Goal: Information Seeking & Learning: Learn about a topic

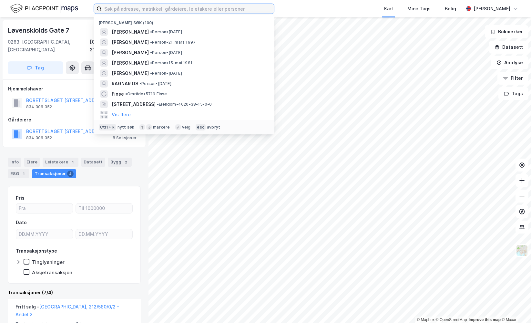
click at [166, 9] on input at bounding box center [188, 9] width 172 height 10
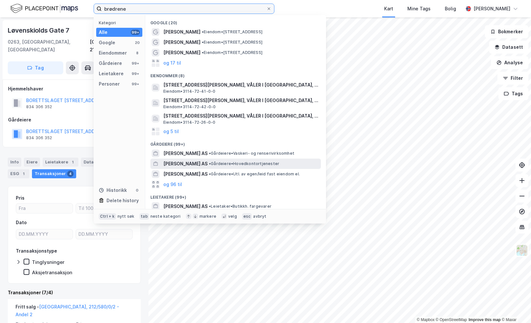
type input "brødrene"
click at [205, 163] on span "[PERSON_NAME] AS" at bounding box center [185, 164] width 44 height 8
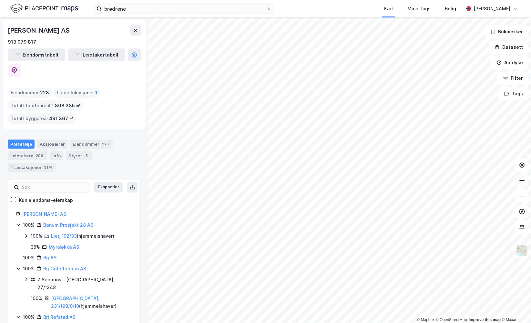
click at [523, 178] on icon at bounding box center [522, 180] width 6 height 6
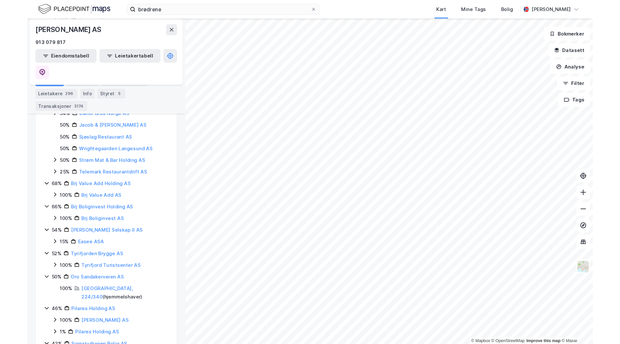
scroll to position [883, 0]
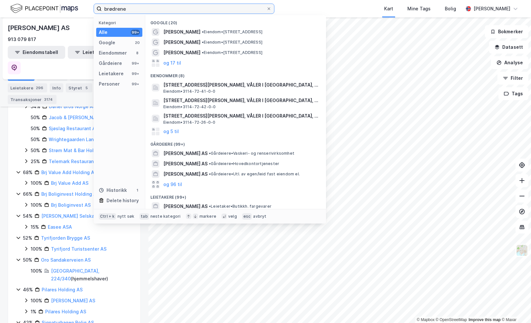
drag, startPoint x: 157, startPoint y: 9, endPoint x: 36, endPoint y: 14, distance: 121.1
click at [36, 14] on div "brødrene Kategori Alle 99+ Google 20 Eiendommer 8 Gårdeiere 99+ Leietakere 99+ …" at bounding box center [265, 8] width 531 height 17
paste input "Energivegen 12"
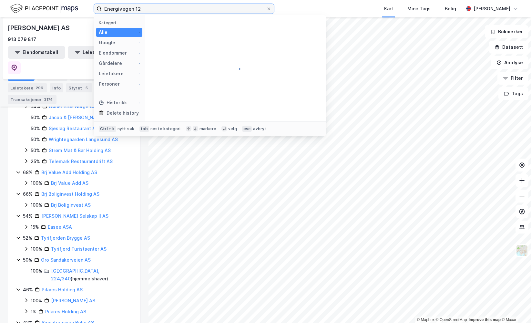
type input "Energivegen 12"
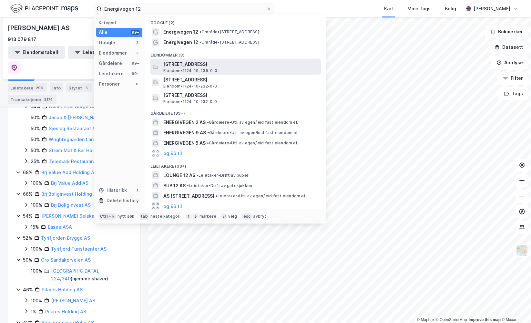
click at [223, 67] on span "[STREET_ADDRESS]" at bounding box center [240, 64] width 155 height 8
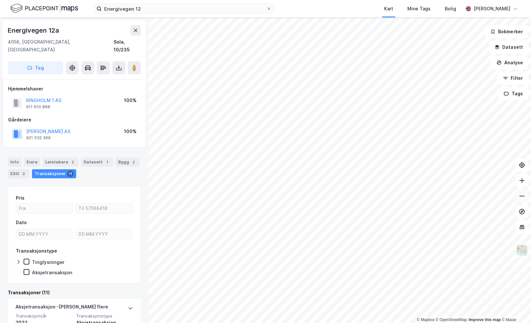
click at [521, 191] on button at bounding box center [521, 195] width 13 height 13
click at [522, 181] on icon at bounding box center [522, 180] width 6 height 6
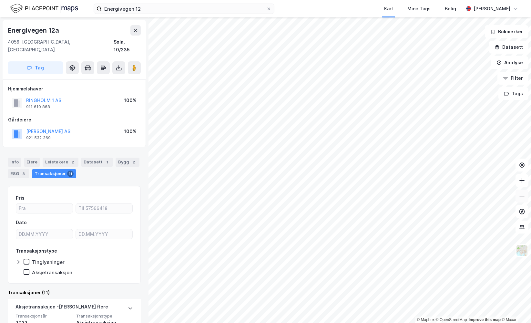
click at [522, 195] on icon at bounding box center [522, 196] width 6 height 6
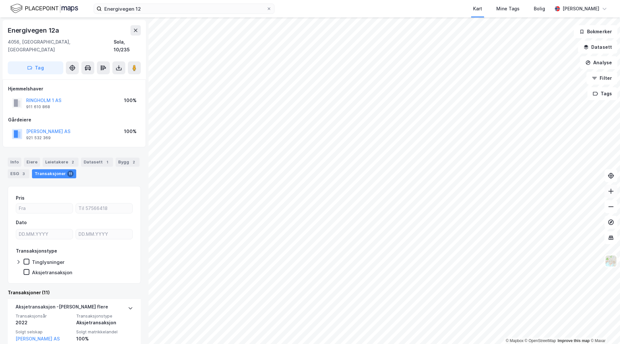
click at [531, 190] on button at bounding box center [610, 191] width 13 height 13
click at [531, 189] on button at bounding box center [610, 191] width 13 height 13
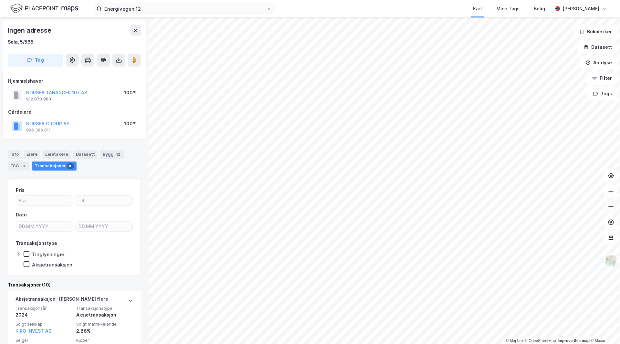
click at [531, 205] on icon at bounding box center [610, 206] width 6 height 6
click at [531, 192] on icon at bounding box center [610, 190] width 1 height 5
click at [531, 190] on icon at bounding box center [610, 191] width 6 height 6
click at [182, 12] on input "Energivegen 12" at bounding box center [184, 9] width 165 height 10
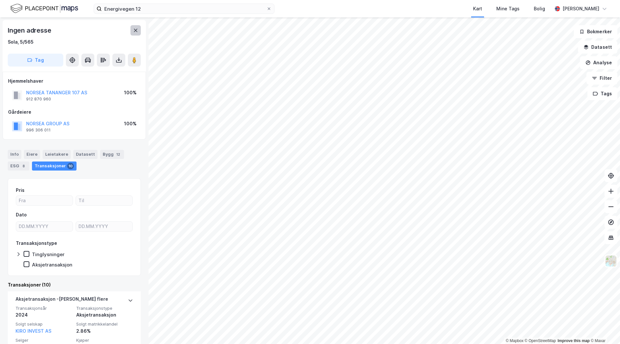
click at [133, 26] on button at bounding box center [135, 30] width 10 height 10
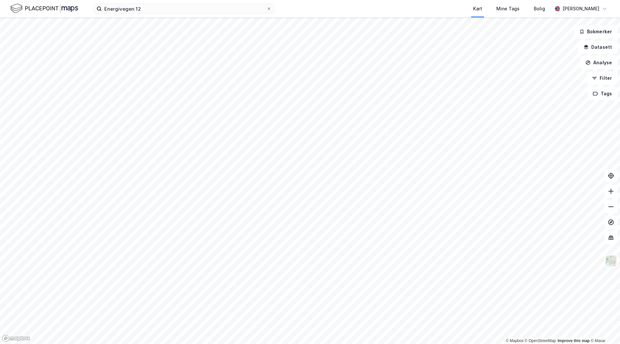
click at [183, 322] on html "Energivegen 12 Kart Mine Tags Bolig [PERSON_NAME] © Mapbox © OpenStreetMap Impr…" at bounding box center [310, 172] width 620 height 344
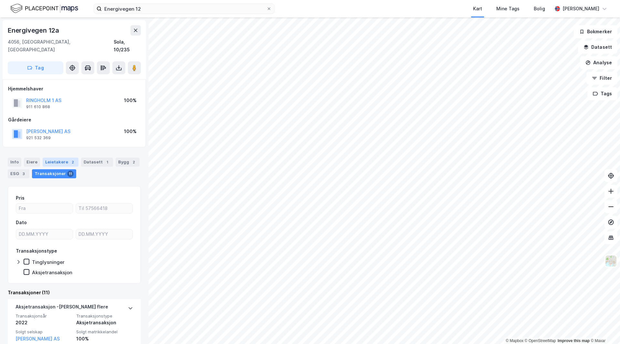
click at [49, 157] on div "Leietakere 2" at bounding box center [61, 161] width 36 height 9
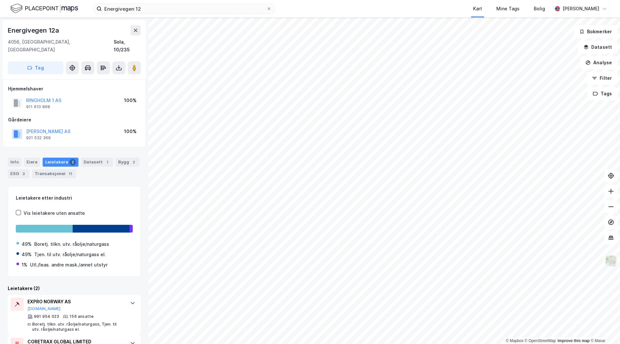
scroll to position [34, 0]
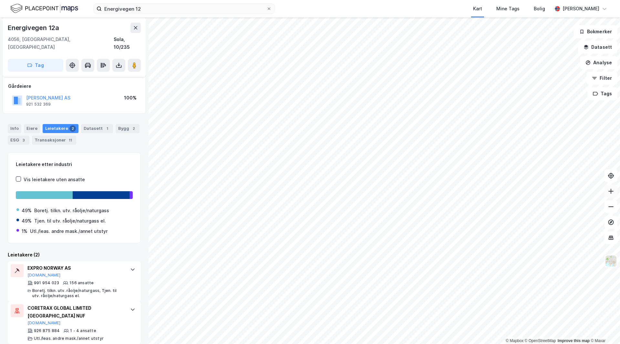
click at [531, 191] on icon at bounding box center [610, 191] width 6 height 6
click at [16, 136] on div "ESG 3" at bounding box center [19, 140] width 22 height 9
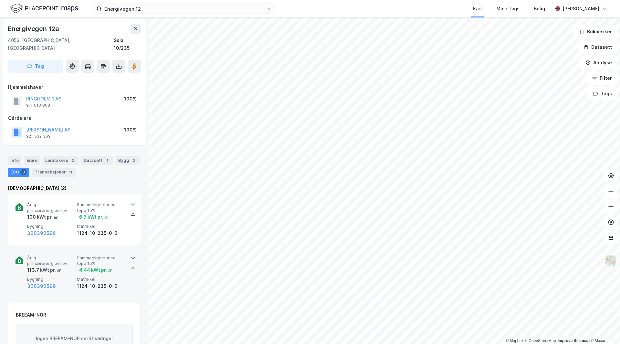
scroll to position [2, 0]
click at [134, 63] on image at bounding box center [134, 66] width 4 height 6
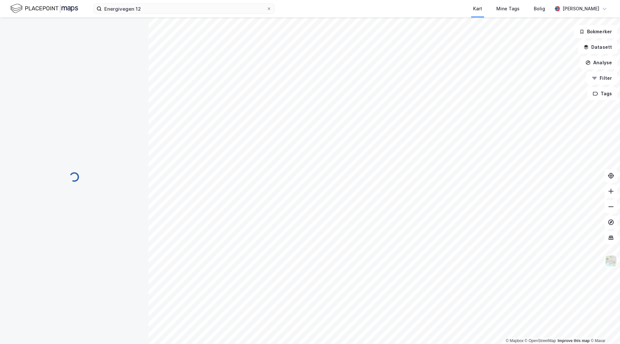
scroll to position [2, 0]
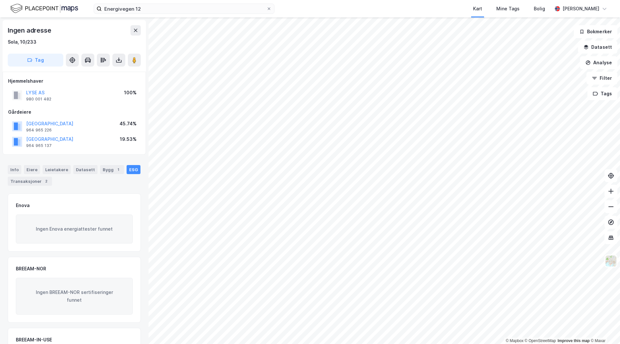
scroll to position [2, 0]
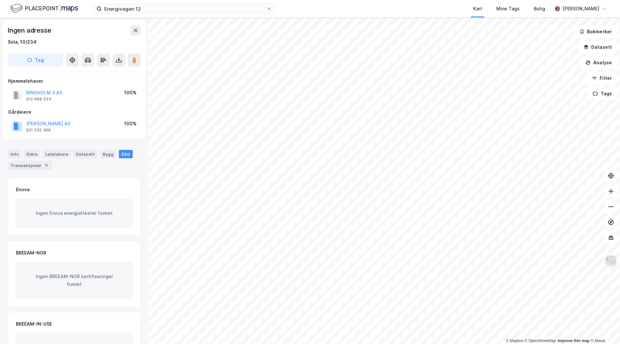
scroll to position [2, 0]
click at [0, 0] on button "[PERSON_NAME] AS" at bounding box center [0, 0] width 0 height 0
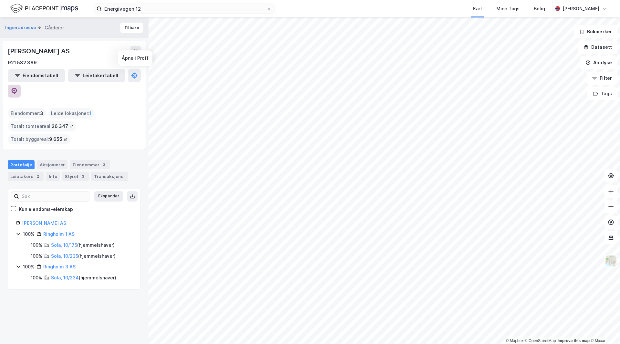
click at [21, 85] on button at bounding box center [14, 91] width 13 height 13
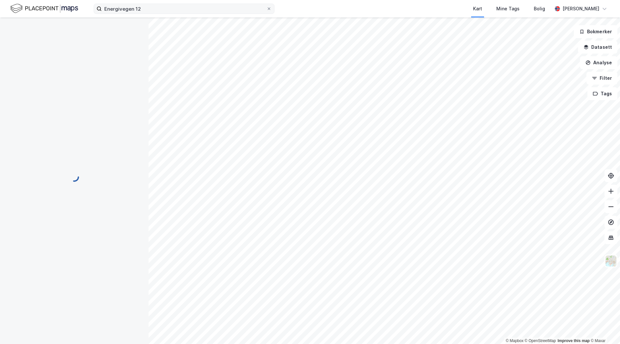
scroll to position [2, 0]
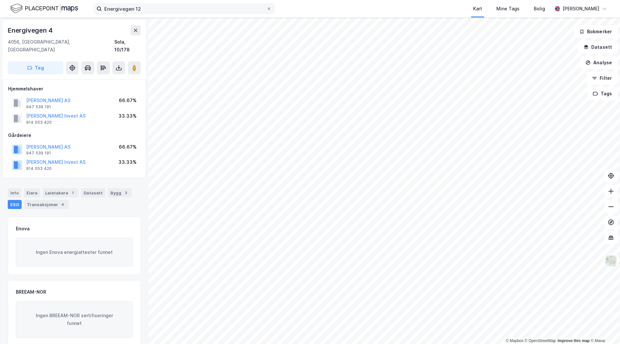
scroll to position [2, 0]
click at [531, 207] on icon at bounding box center [610, 206] width 6 height 6
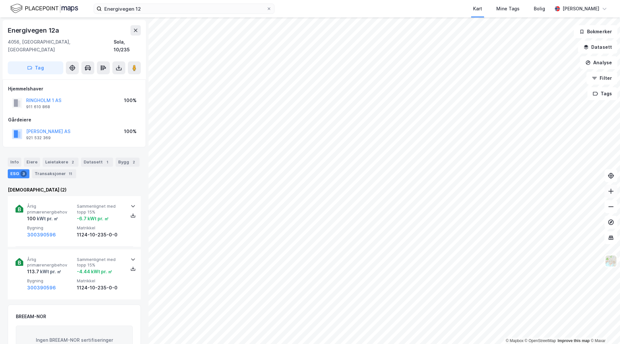
click at [531, 193] on icon at bounding box center [610, 190] width 1 height 5
